Goal: Task Accomplishment & Management: Complete application form

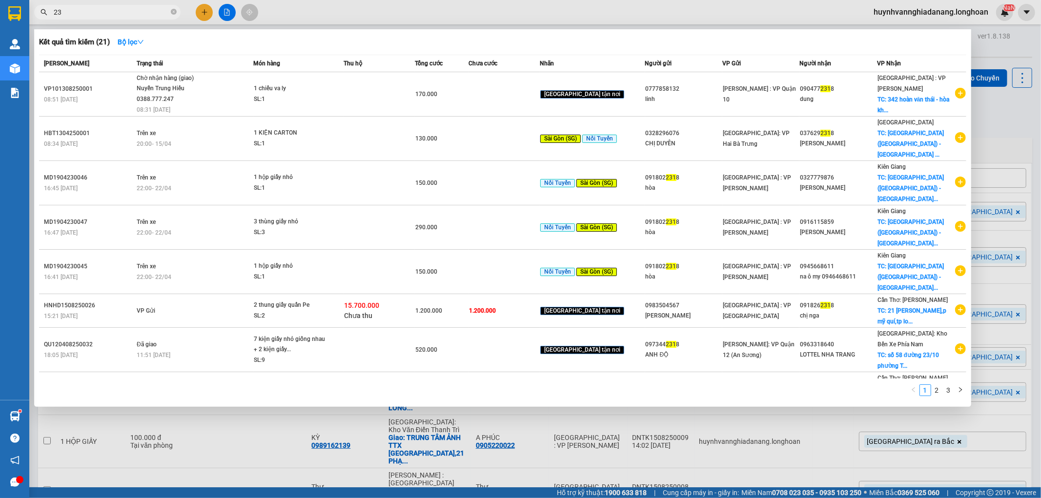
type input "2"
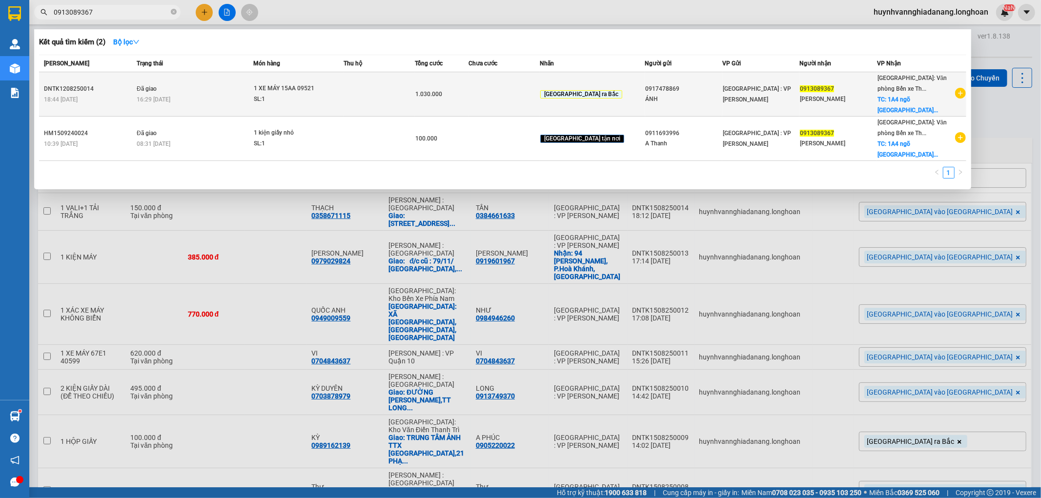
type input "0913089367"
click at [503, 93] on td at bounding box center [503, 94] width 71 height 44
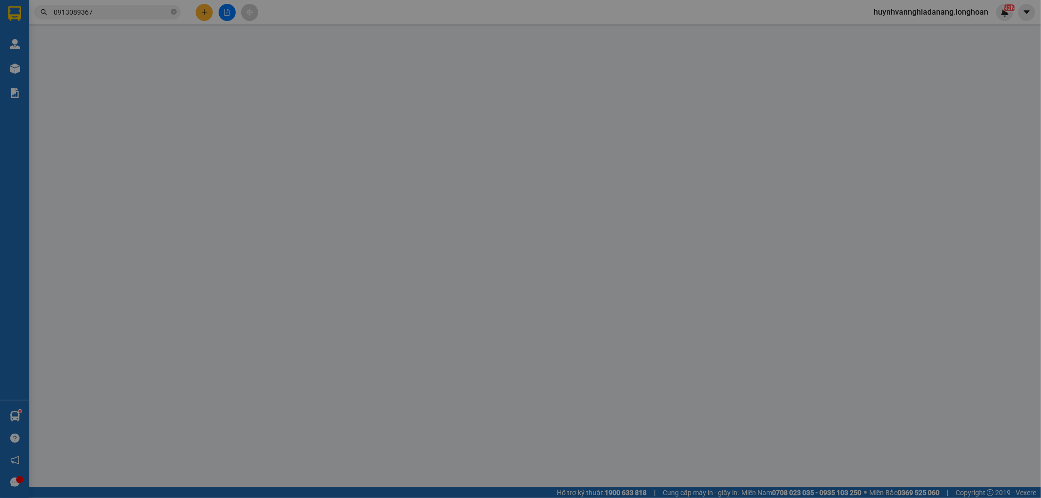
type input "0917478869"
type input "ÁNH"
type input "0913089367"
type input "[PERSON_NAME]"
checkbox input "true"
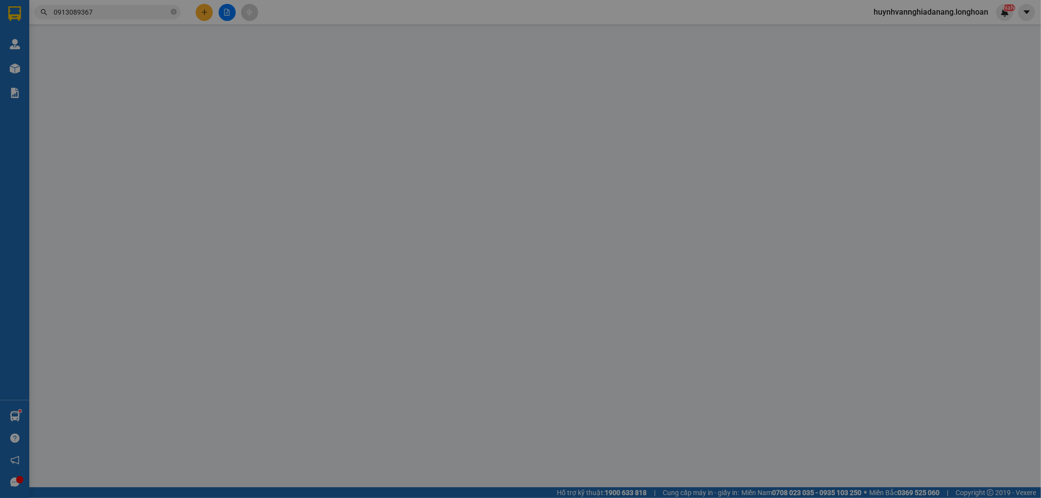
type input "1A4 ngõ [GEOGRAPHIC_DATA], [GEOGRAPHIC_DATA], [GEOGRAPHIC_DATA], [GEOGRAPHIC_DA…"
type input "1 CHÌA KHÓA,2 GƯƠNG,1 MŨ BH"
type input "1.030.000"
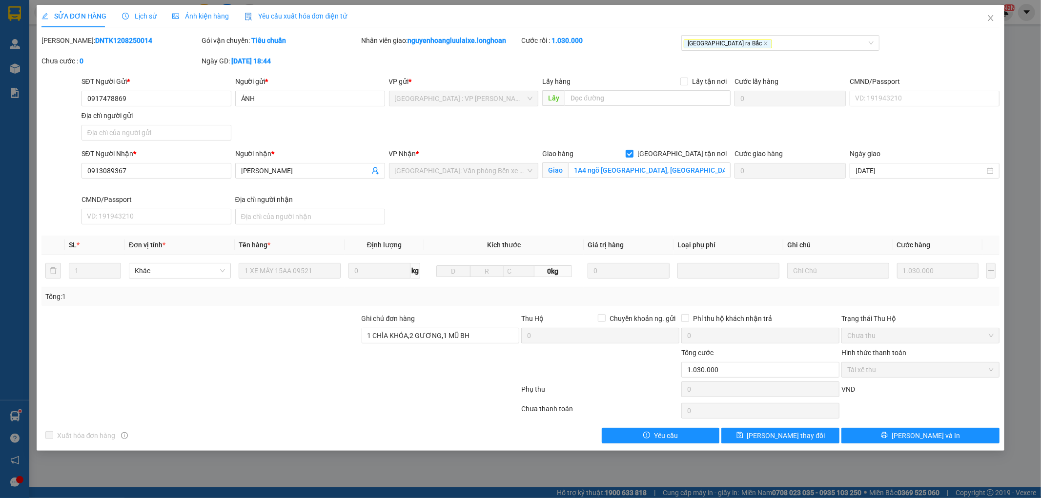
click at [115, 40] on b "DNTK1208250014" at bounding box center [123, 41] width 57 height 8
copy b "DNTK1208250014"
click at [143, 16] on span "Lịch sử" at bounding box center [139, 16] width 35 height 8
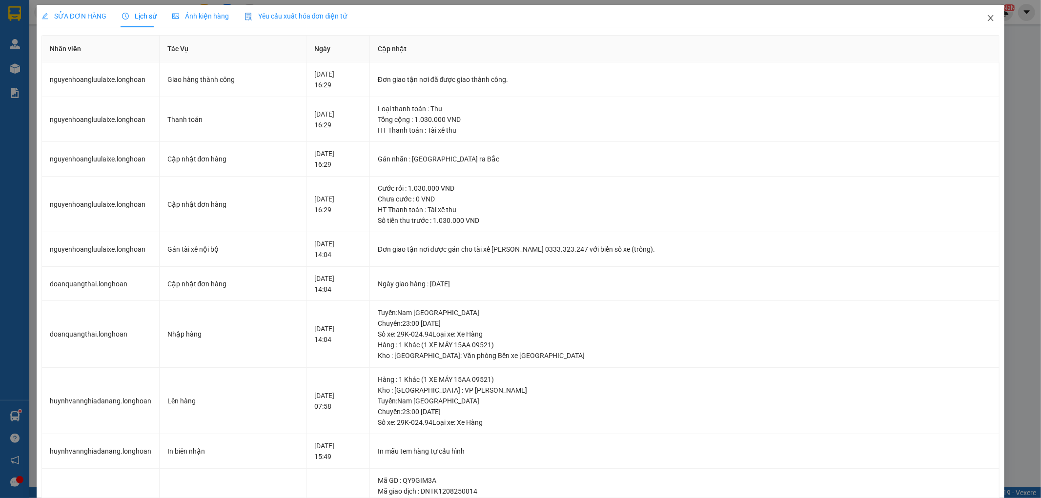
click at [987, 18] on icon "close" at bounding box center [991, 18] width 8 height 8
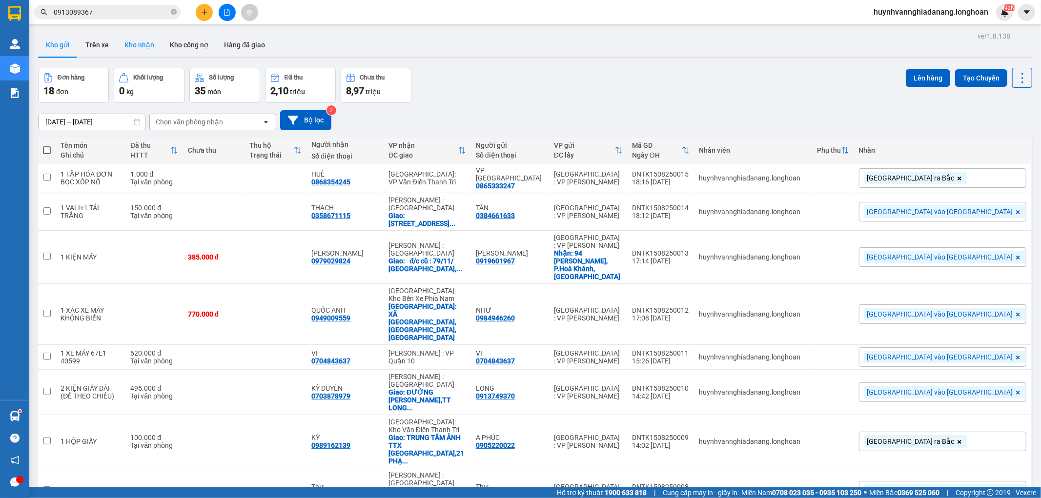
click at [147, 46] on button "Kho nhận" at bounding box center [139, 44] width 45 height 23
